Goal: Transaction & Acquisition: Purchase product/service

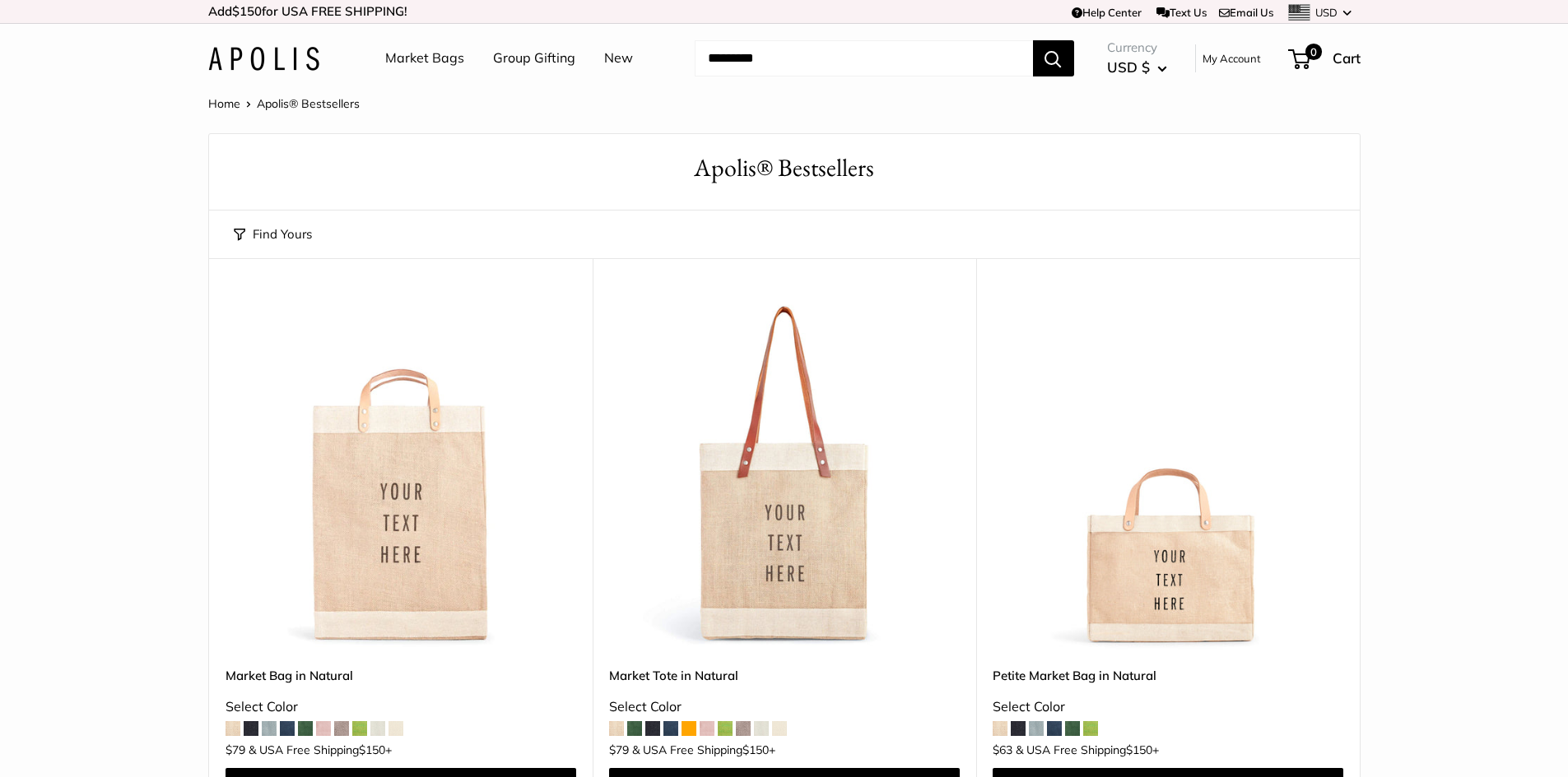
click at [397, 60] on link "Market Bags" at bounding box center [424, 58] width 79 height 25
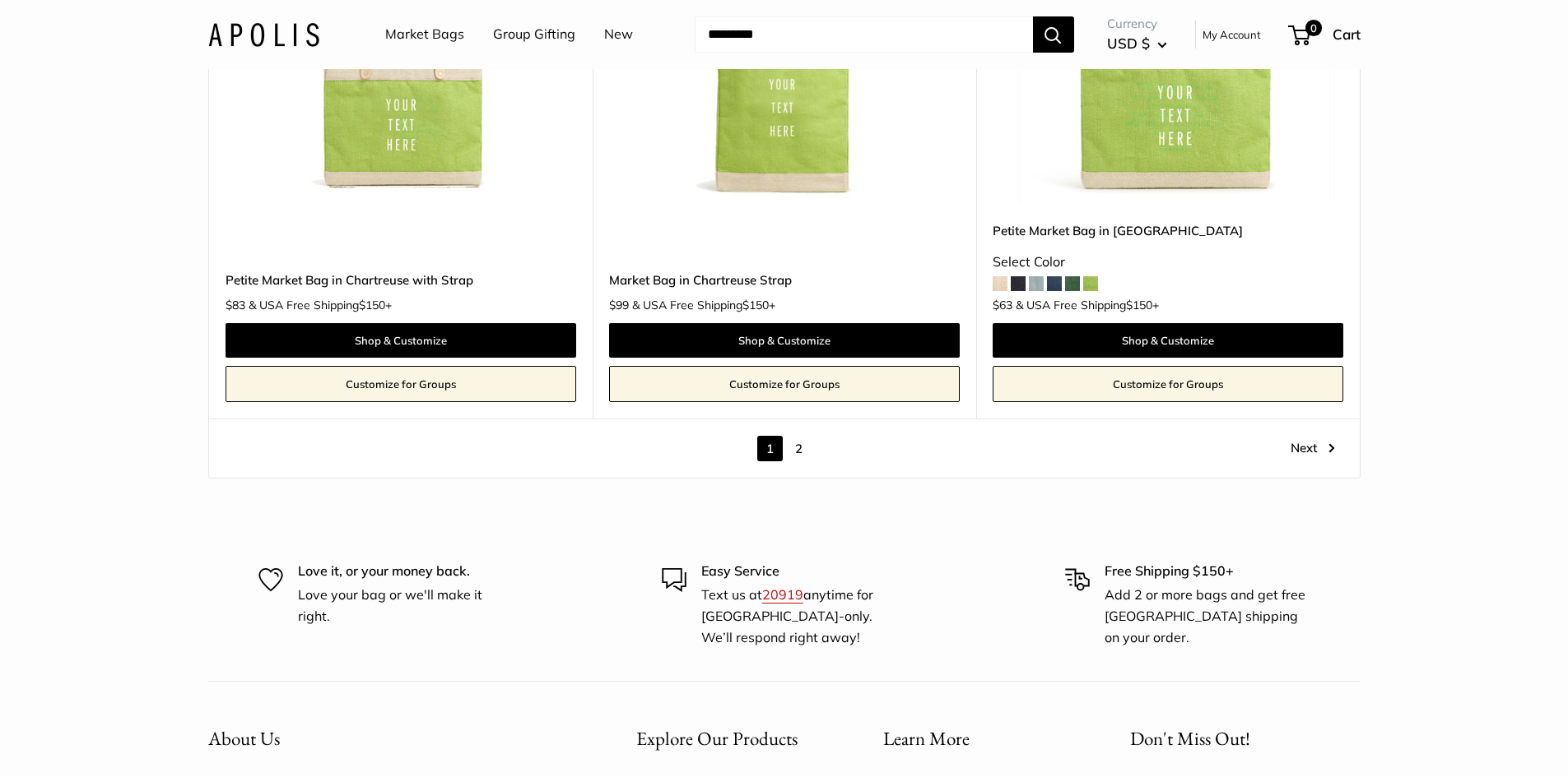
scroll to position [9464, 0]
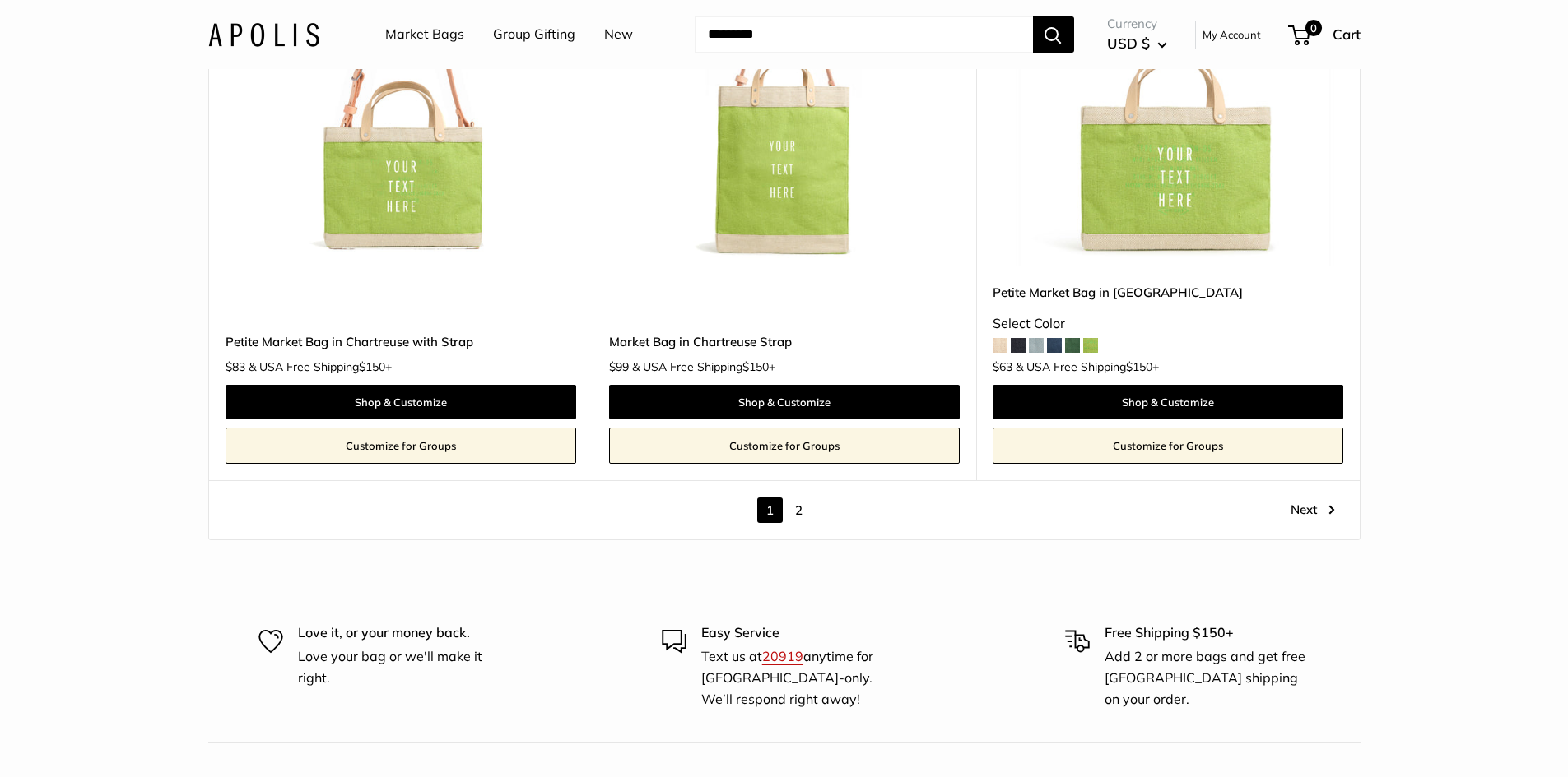
click at [799, 498] on link "2" at bounding box center [798, 511] width 26 height 26
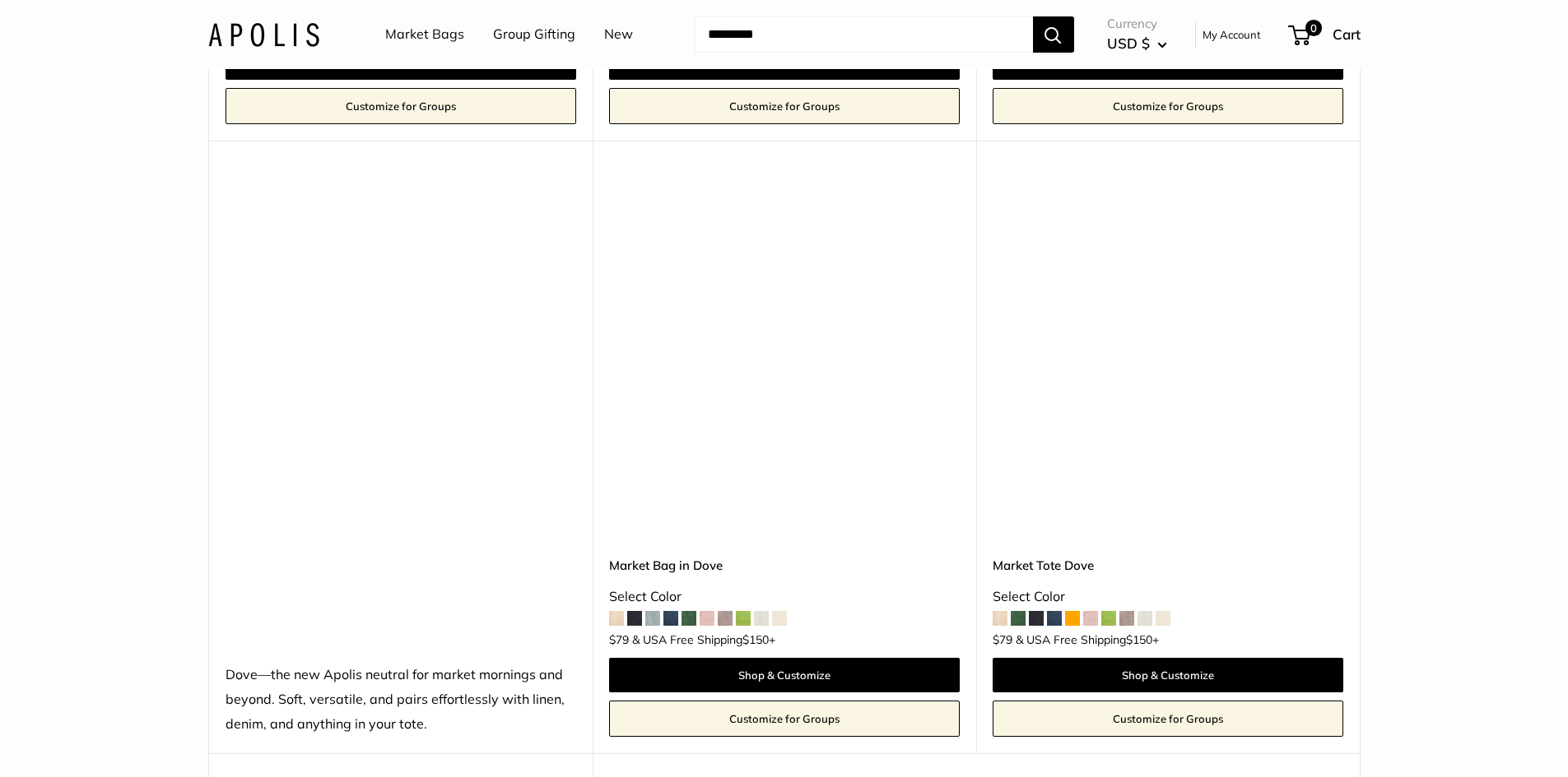
scroll to position [1360, 0]
